Goal: Information Seeking & Learning: Learn about a topic

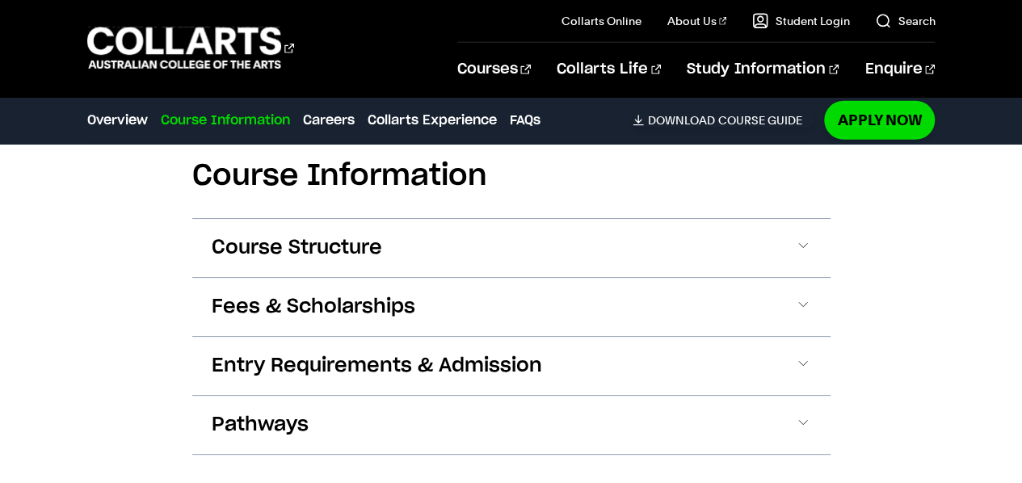
scroll to position [2304, 0]
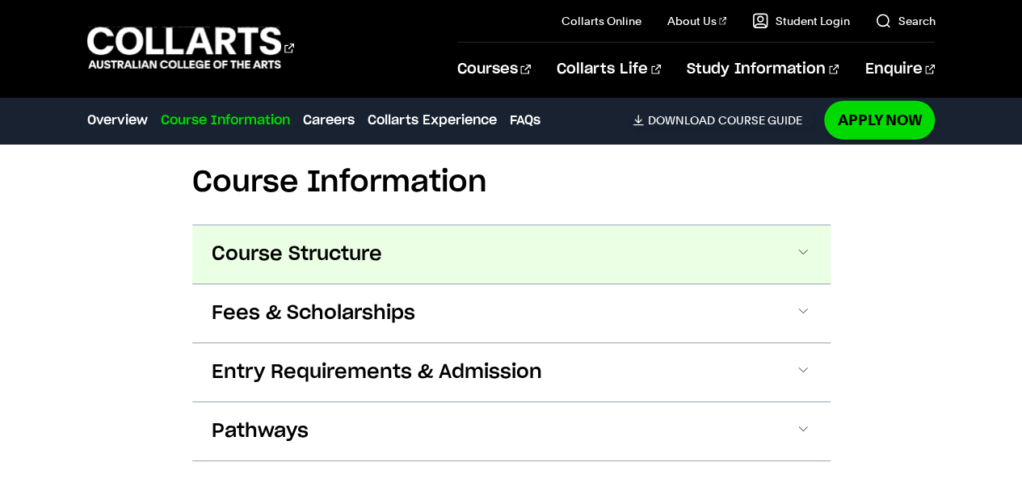
click at [363, 242] on span "Course Structure" at bounding box center [297, 255] width 170 height 26
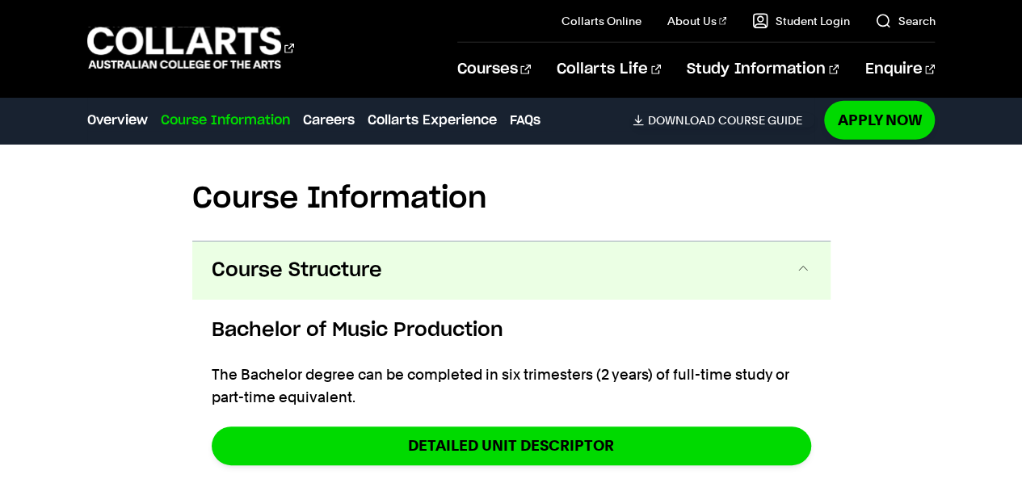
scroll to position [2338, 0]
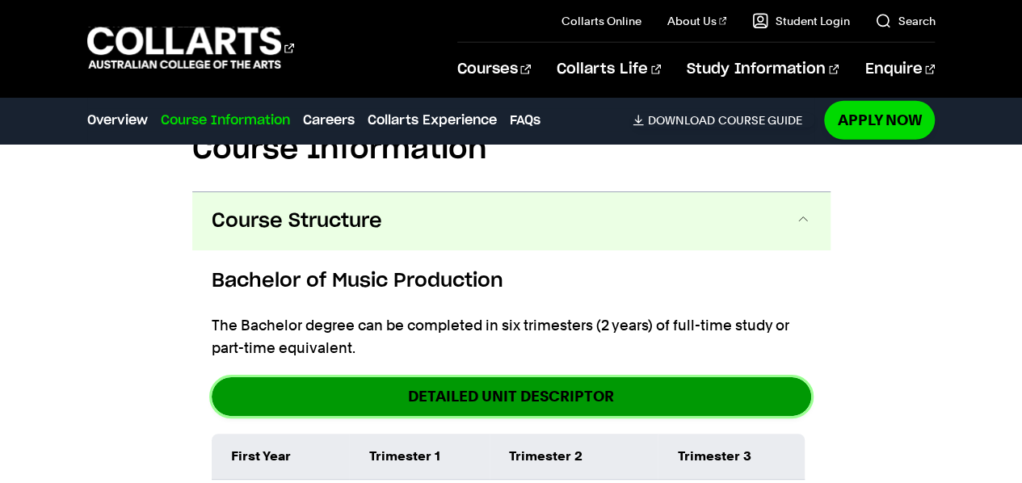
click at [423, 406] on link "DETAILED UNIT DESCRIPTOR" at bounding box center [512, 396] width 600 height 38
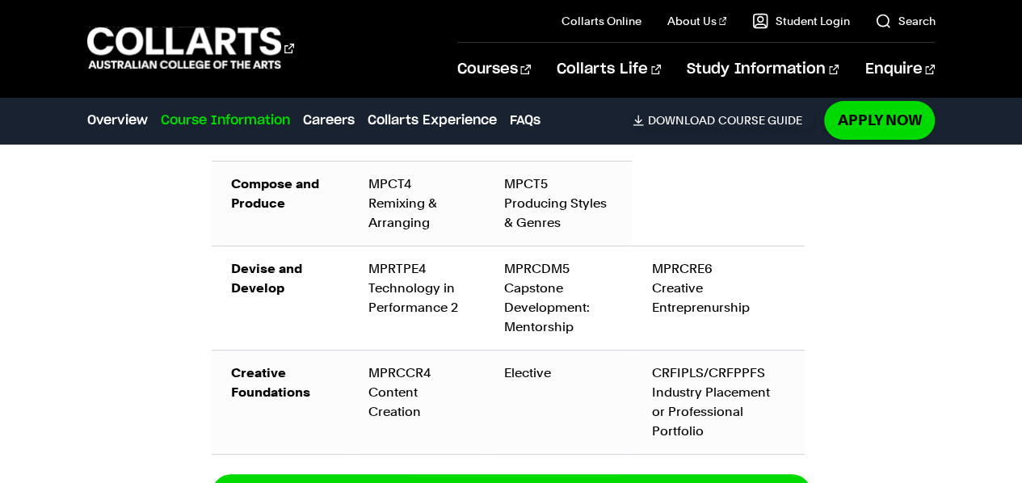
scroll to position [3166, 0]
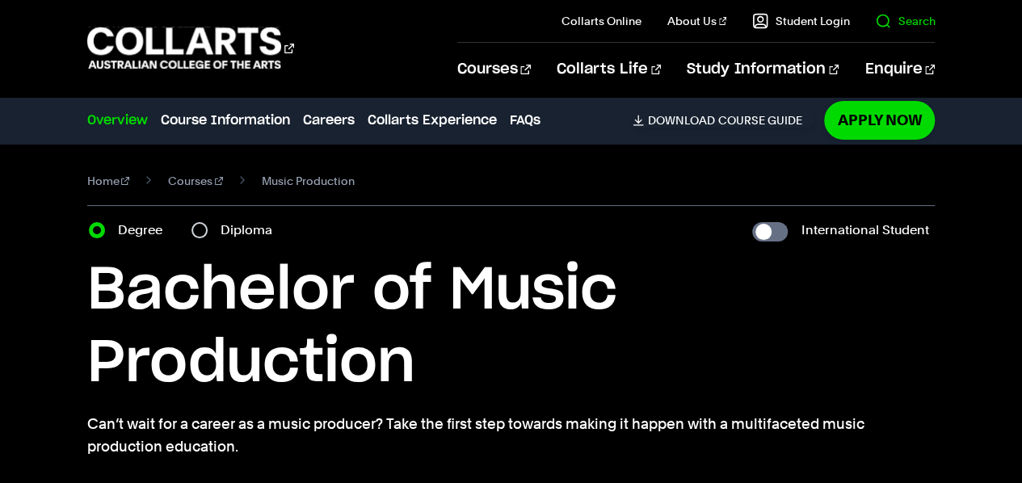
click at [876, 36] on il "Search" at bounding box center [892, 21] width 86 height 42
click at [902, 17] on link "Search" at bounding box center [905, 21] width 60 height 16
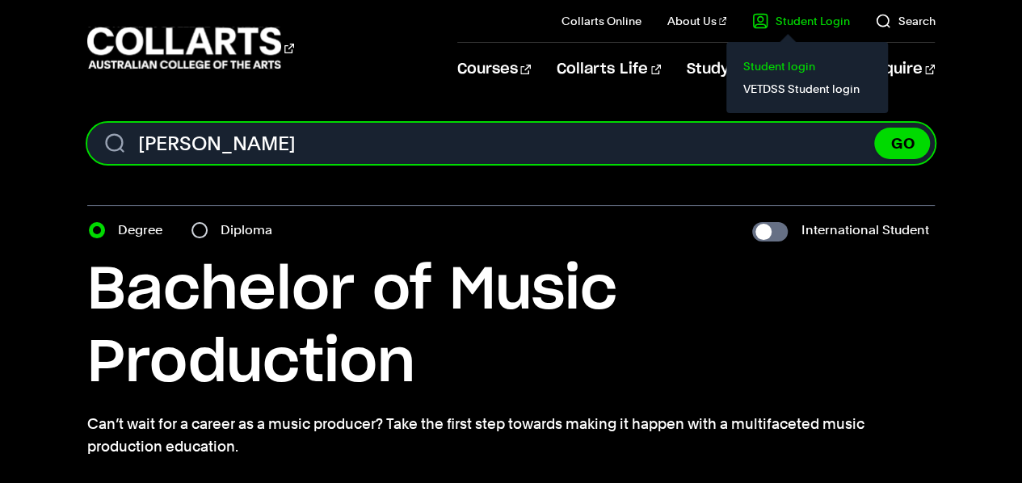
type input "[PERSON_NAME]"
click at [874, 128] on button "GO" at bounding box center [902, 144] width 56 height 32
